Goal: Information Seeking & Learning: Learn about a topic

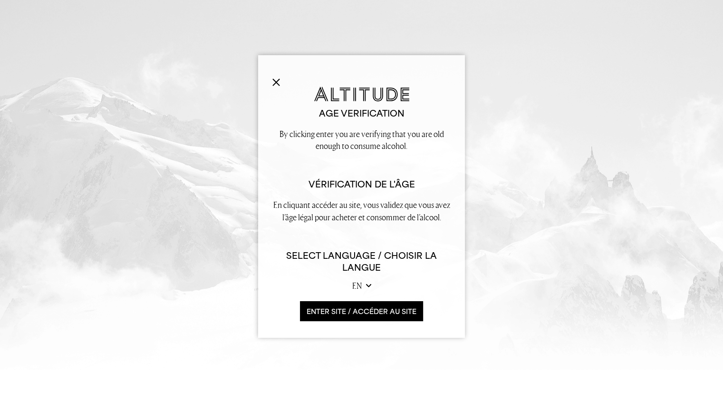
click at [273, 81] on img at bounding box center [276, 82] width 8 height 8
click at [373, 310] on button "ENTER SITE / accéder au site" at bounding box center [361, 311] width 123 height 20
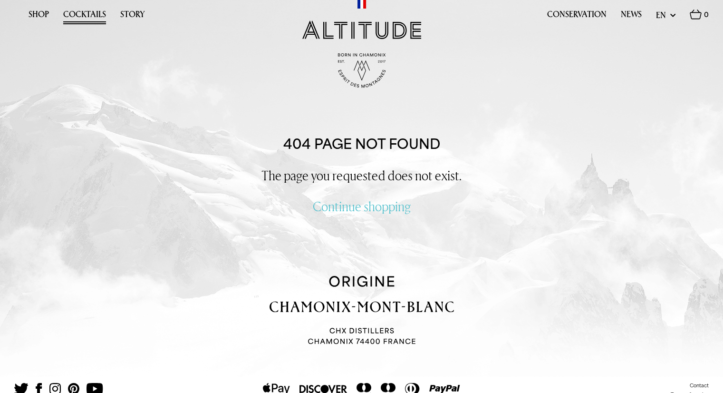
click at [85, 14] on link "Cocktails" at bounding box center [84, 17] width 43 height 15
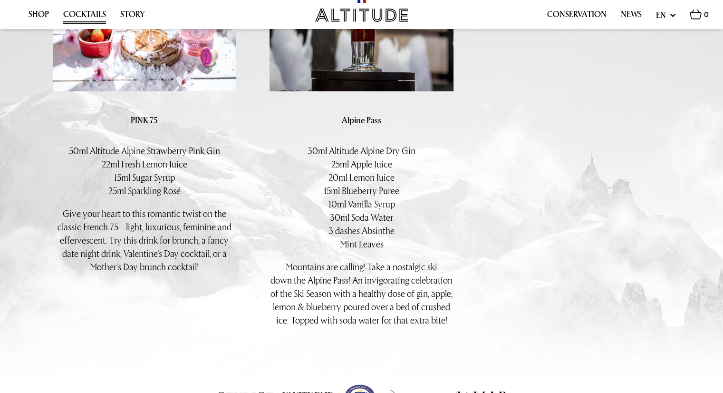
scroll to position [2044, 0]
